Goal: Check status

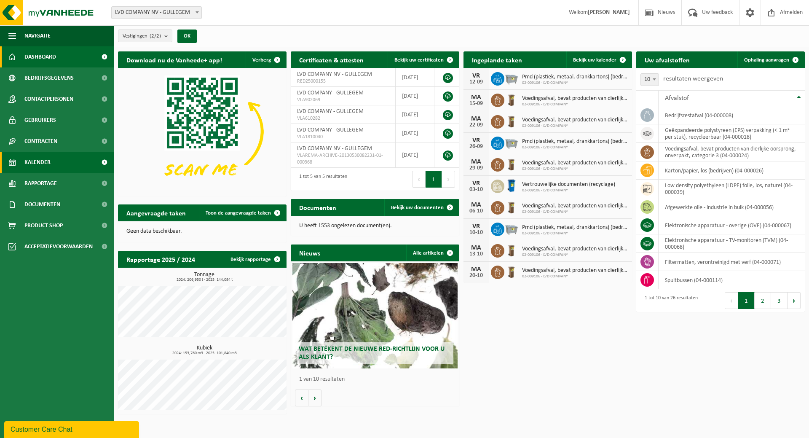
click at [48, 166] on span "Kalender" at bounding box center [37, 162] width 26 height 21
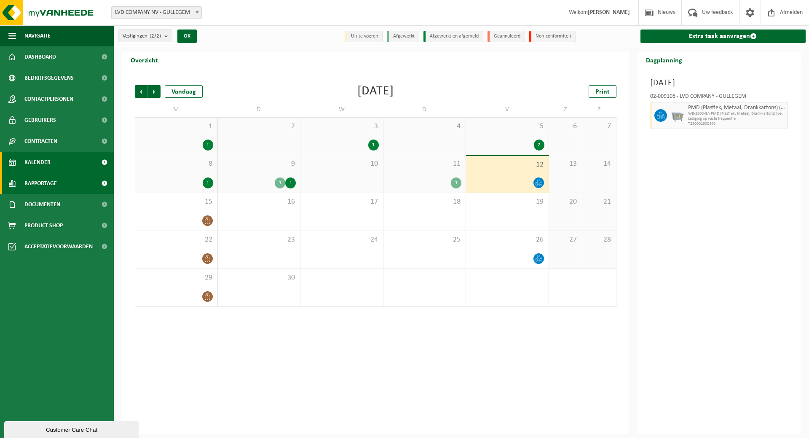
click at [49, 186] on span "Rapportage" at bounding box center [40, 183] width 32 height 21
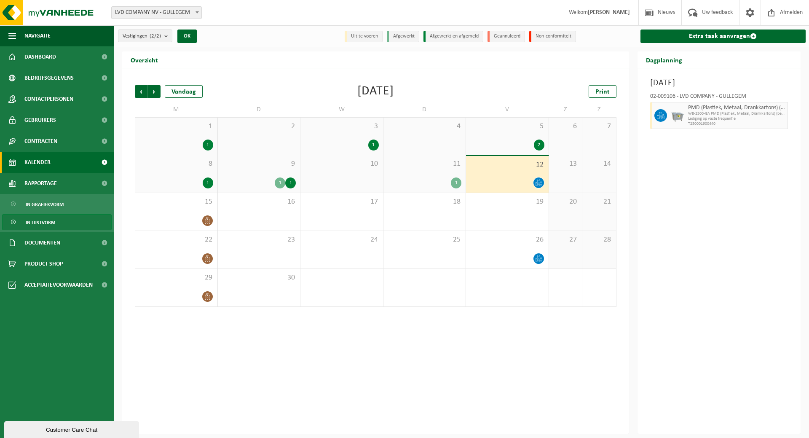
click at [41, 220] on span "In lijstvorm" at bounding box center [40, 222] width 29 height 16
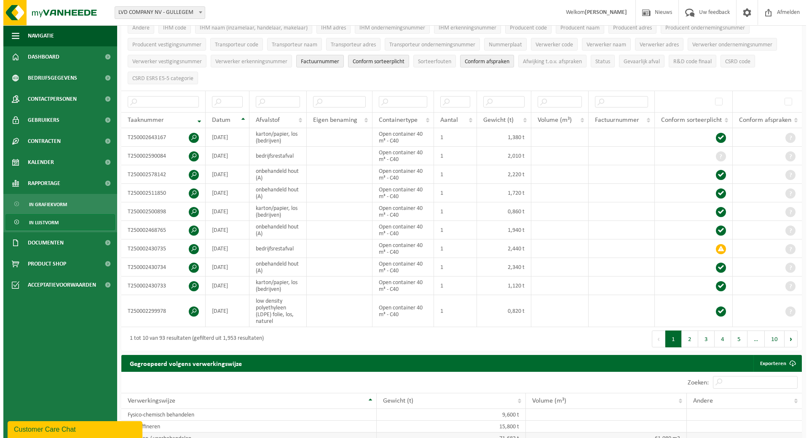
scroll to position [84, 0]
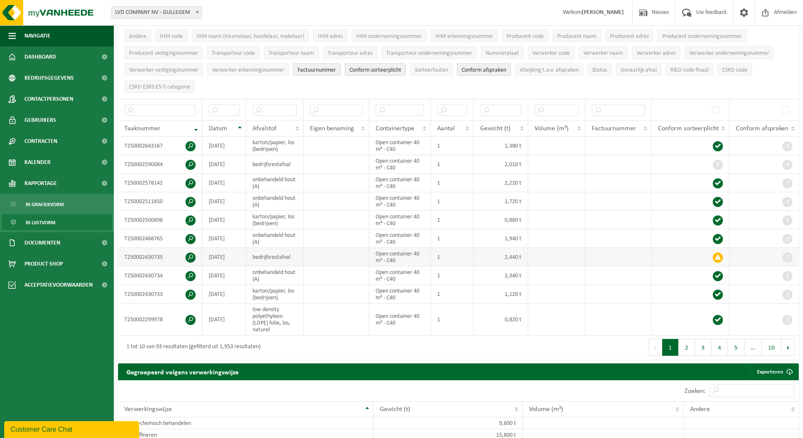
click at [193, 254] on span at bounding box center [190, 257] width 10 height 10
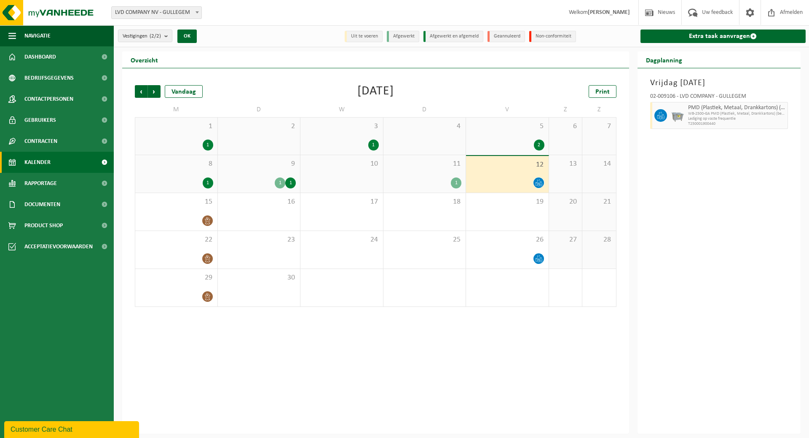
click at [276, 172] on div "9 1 1" at bounding box center [259, 173] width 83 height 37
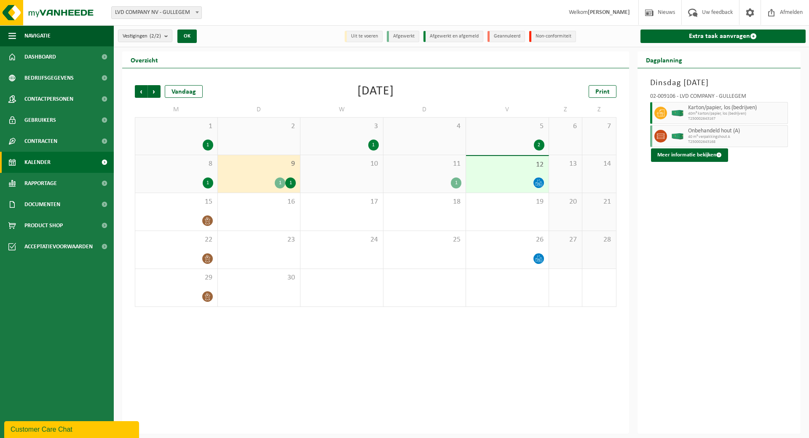
click at [447, 168] on div "11 1" at bounding box center [424, 173] width 83 height 37
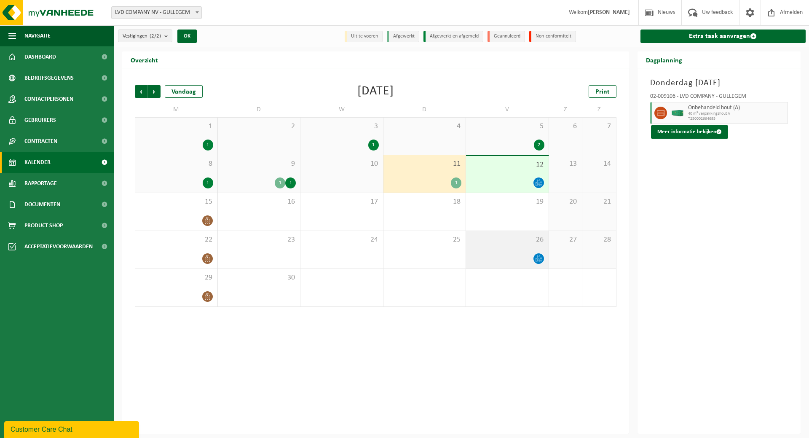
click at [524, 250] on div "26" at bounding box center [507, 249] width 83 height 37
